Goal: Task Accomplishment & Management: Use online tool/utility

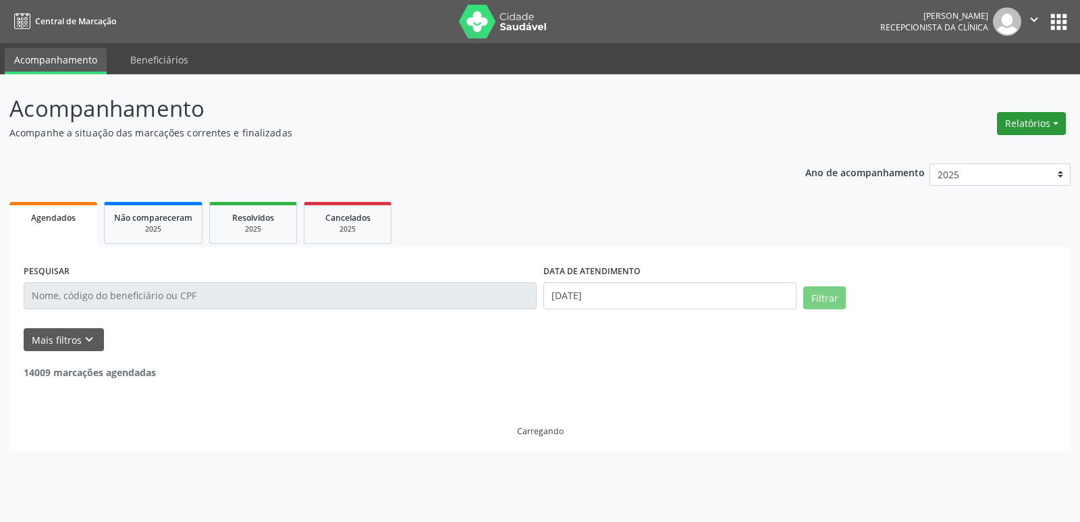
click at [1023, 118] on button "Relatórios" at bounding box center [1031, 123] width 69 height 23
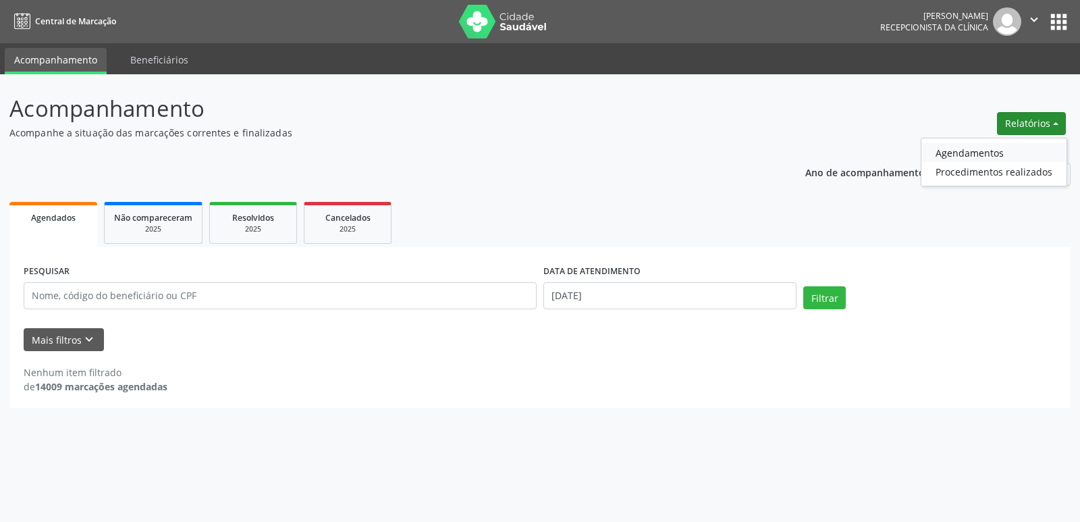
click at [1008, 148] on link "Agendamentos" at bounding box center [993, 152] width 145 height 19
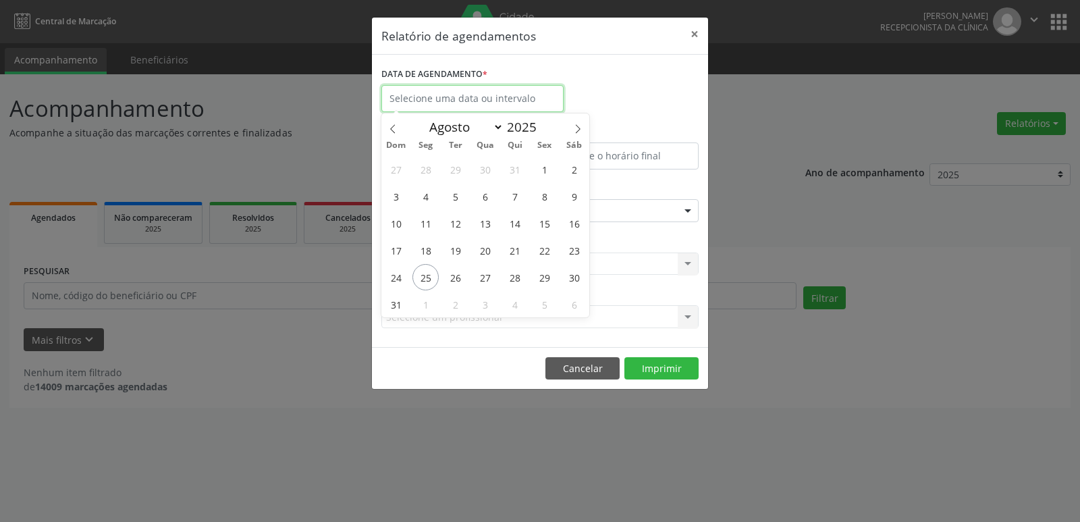
click at [533, 106] on input "text" at bounding box center [472, 98] width 182 height 27
click at [418, 274] on span "25" at bounding box center [425, 277] width 26 height 26
type input "[DATE]"
click at [418, 274] on span "25" at bounding box center [425, 277] width 26 height 26
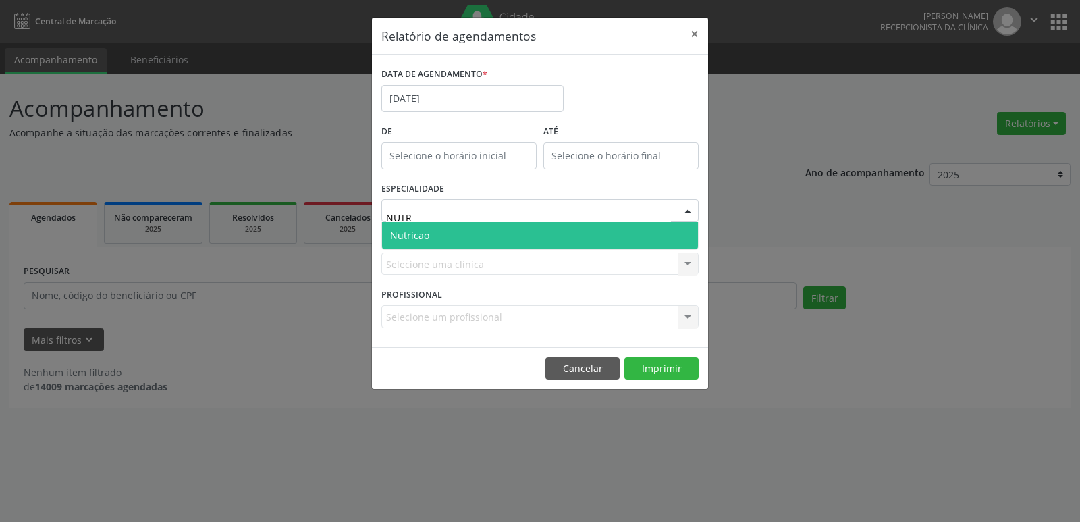
click at [480, 231] on span "Nutricao" at bounding box center [540, 235] width 316 height 27
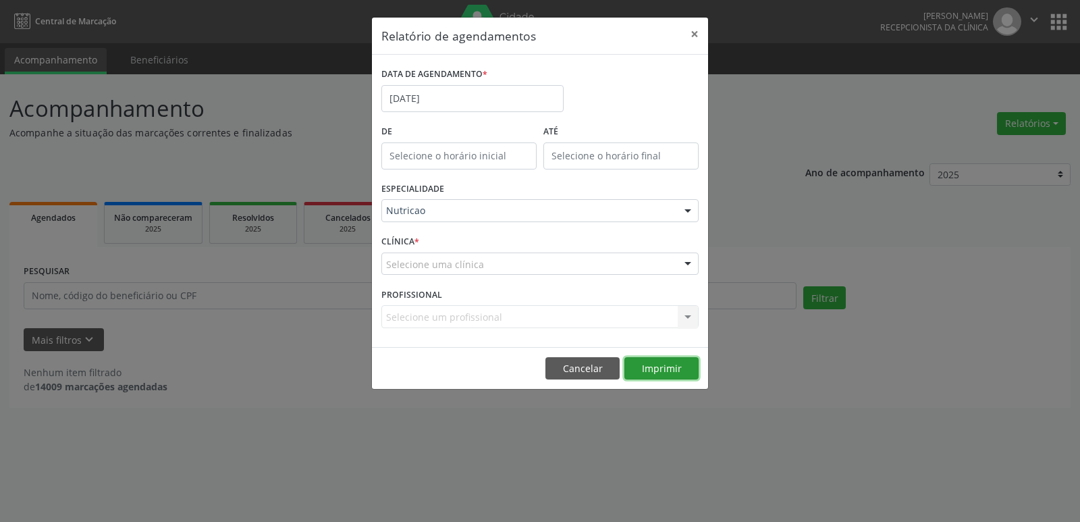
click at [659, 373] on button "Imprimir" at bounding box center [661, 368] width 74 height 23
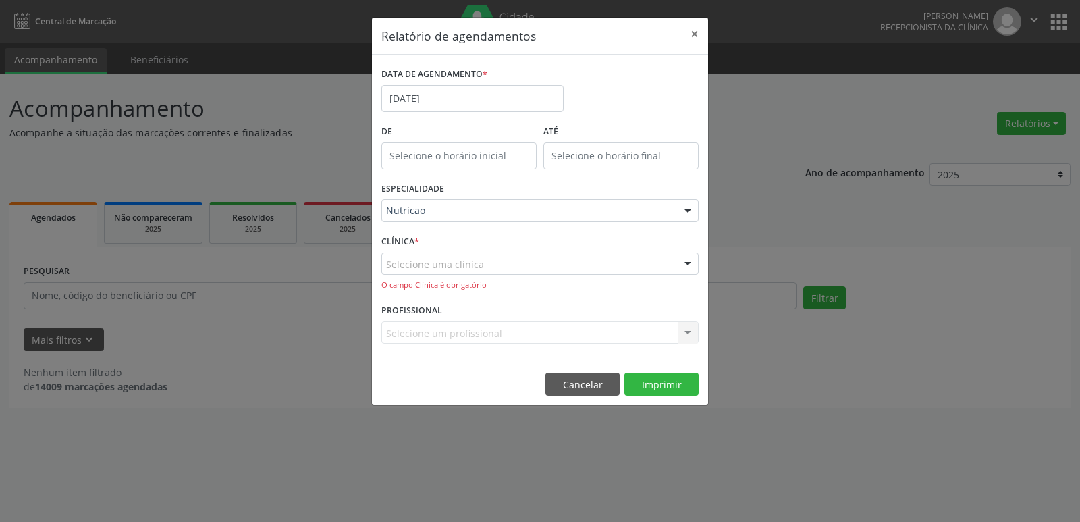
click at [618, 261] on div "Selecione uma clínica" at bounding box center [539, 263] width 317 height 23
click at [632, 231] on div "CLÍNICA * Selecione uma clínica Nenhum resultado encontrado para: " " Não há ne…" at bounding box center [540, 265] width 324 height 69
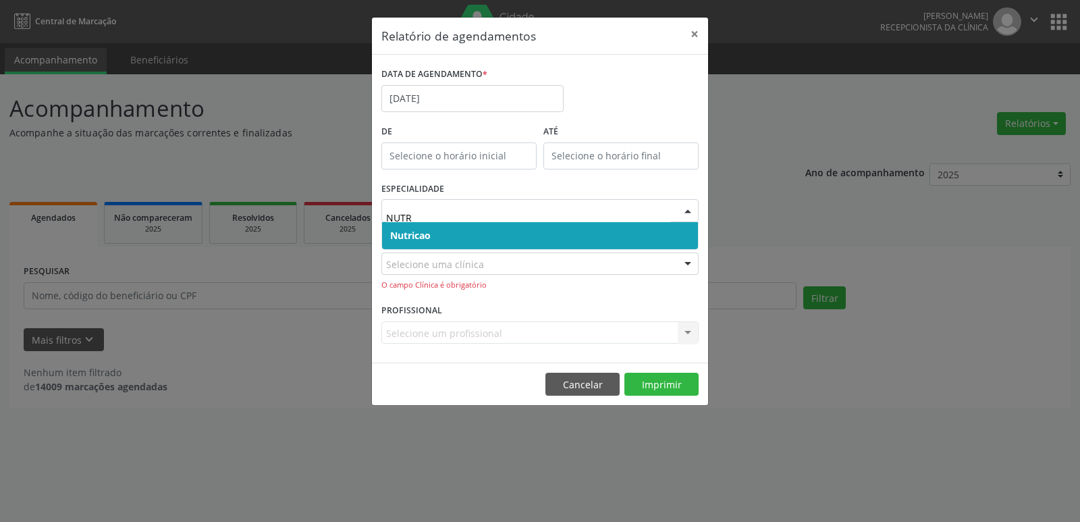
type input "NUTRI"
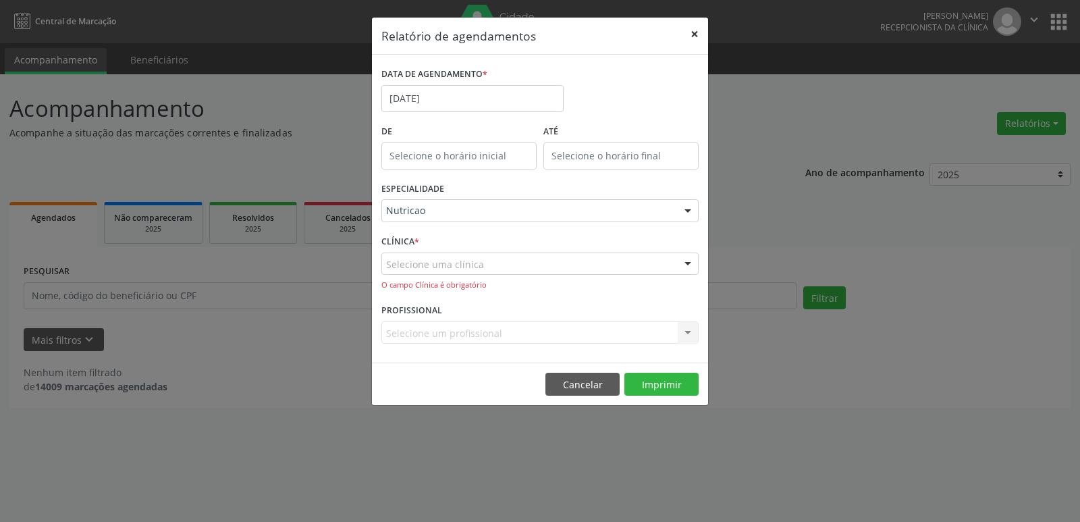
click at [694, 37] on button "×" at bounding box center [694, 34] width 27 height 33
